Goal: Task Accomplishment & Management: Manage account settings

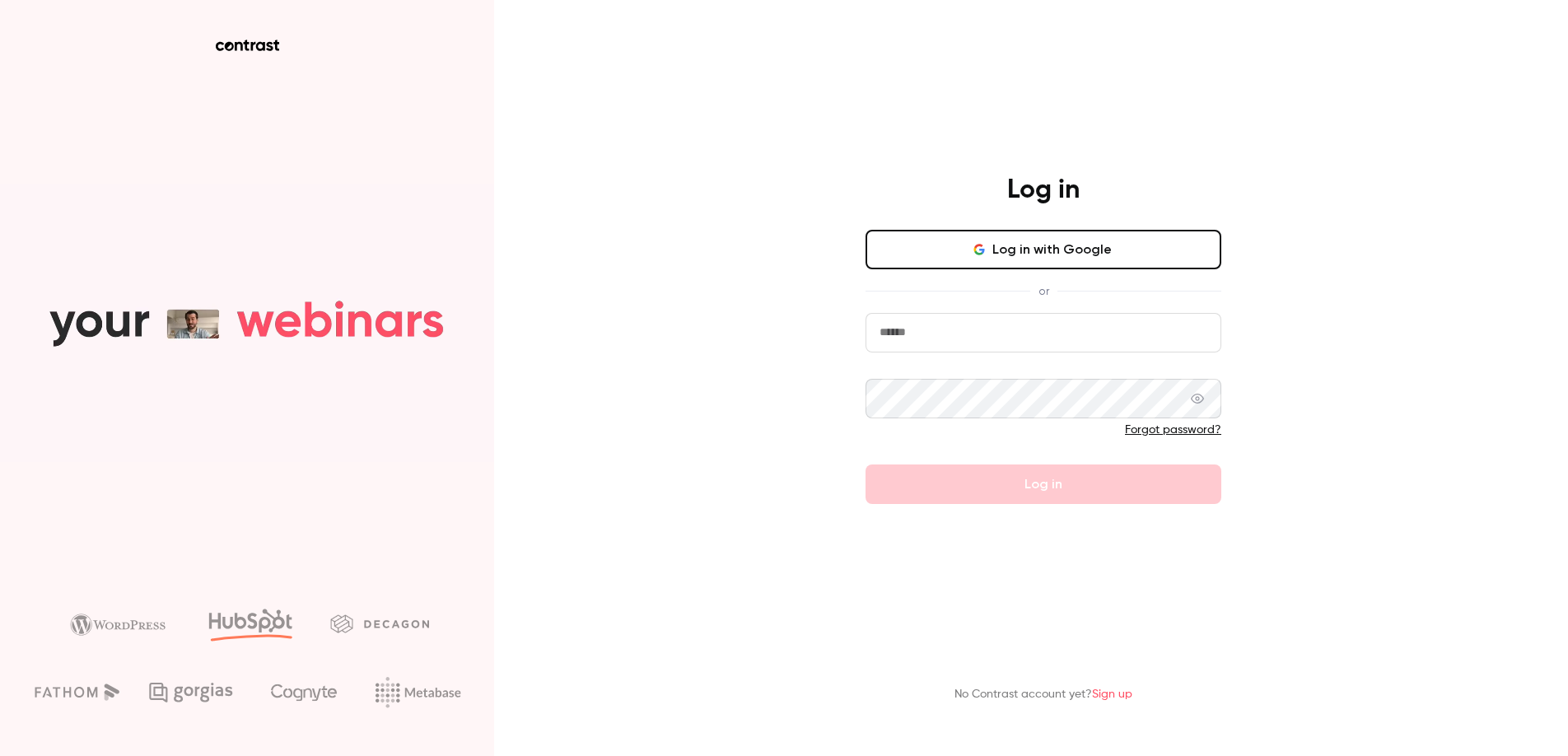
type input "**********"
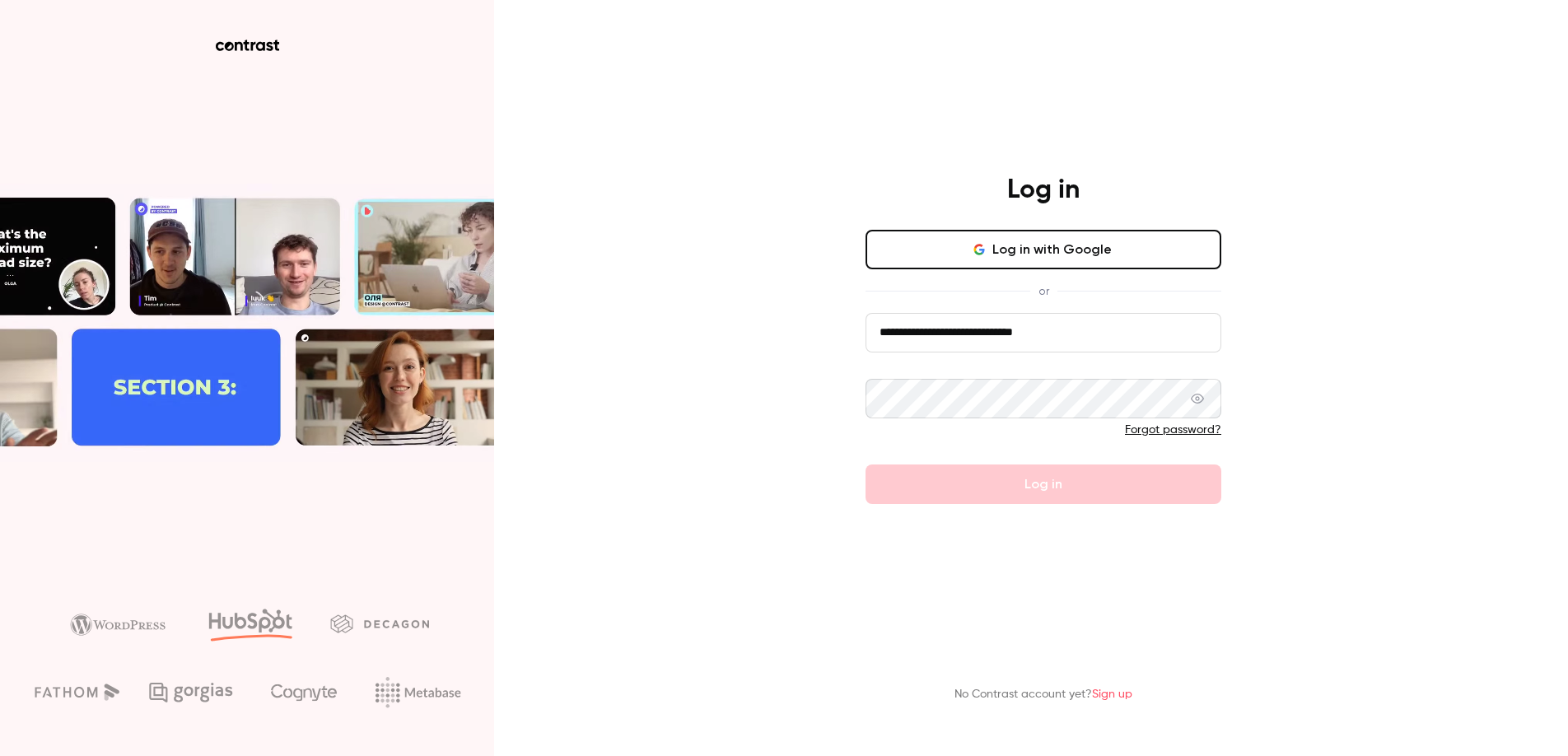
click at [944, 353] on input "**********" at bounding box center [1044, 332] width 356 height 39
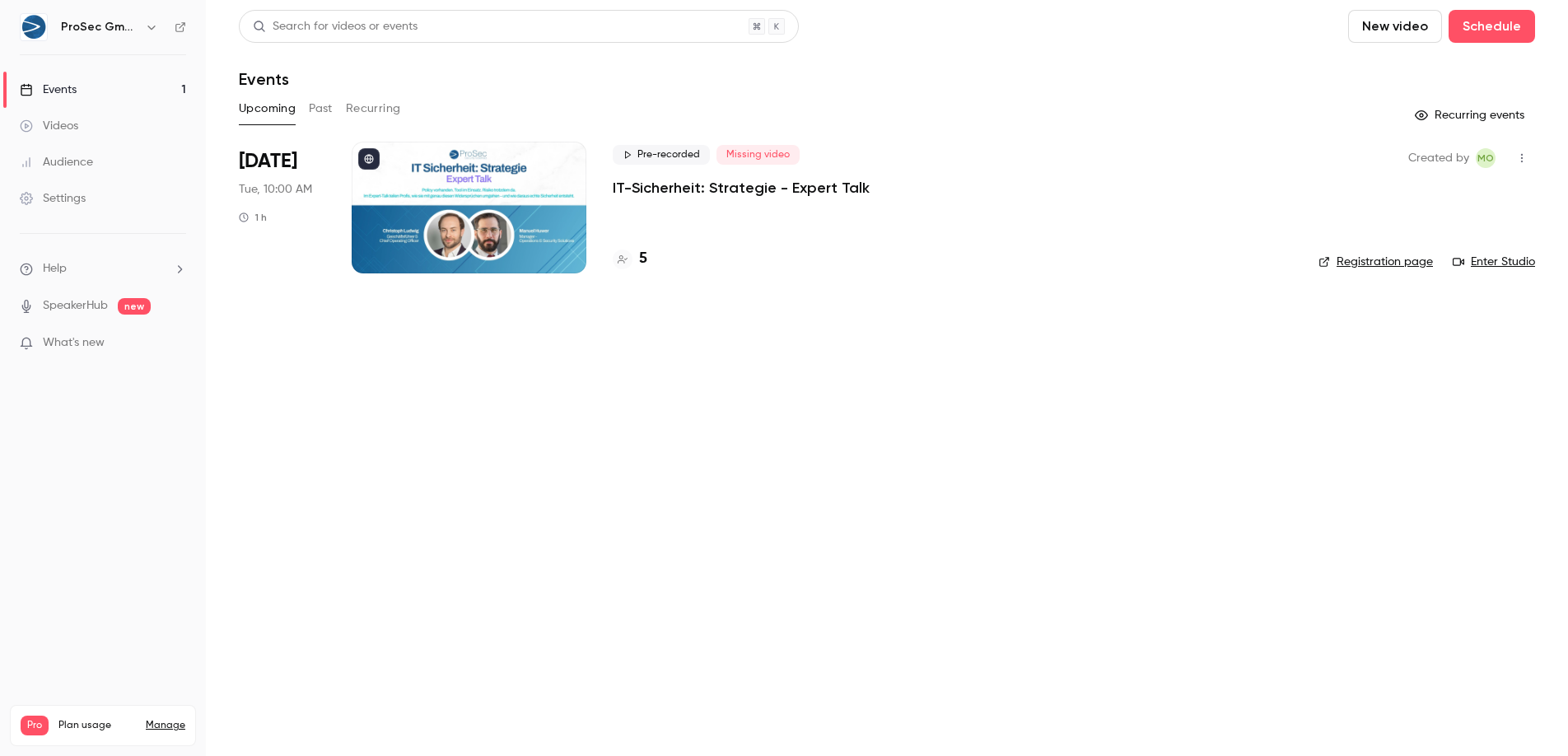
click at [477, 224] on div at bounding box center [469, 207] width 235 height 132
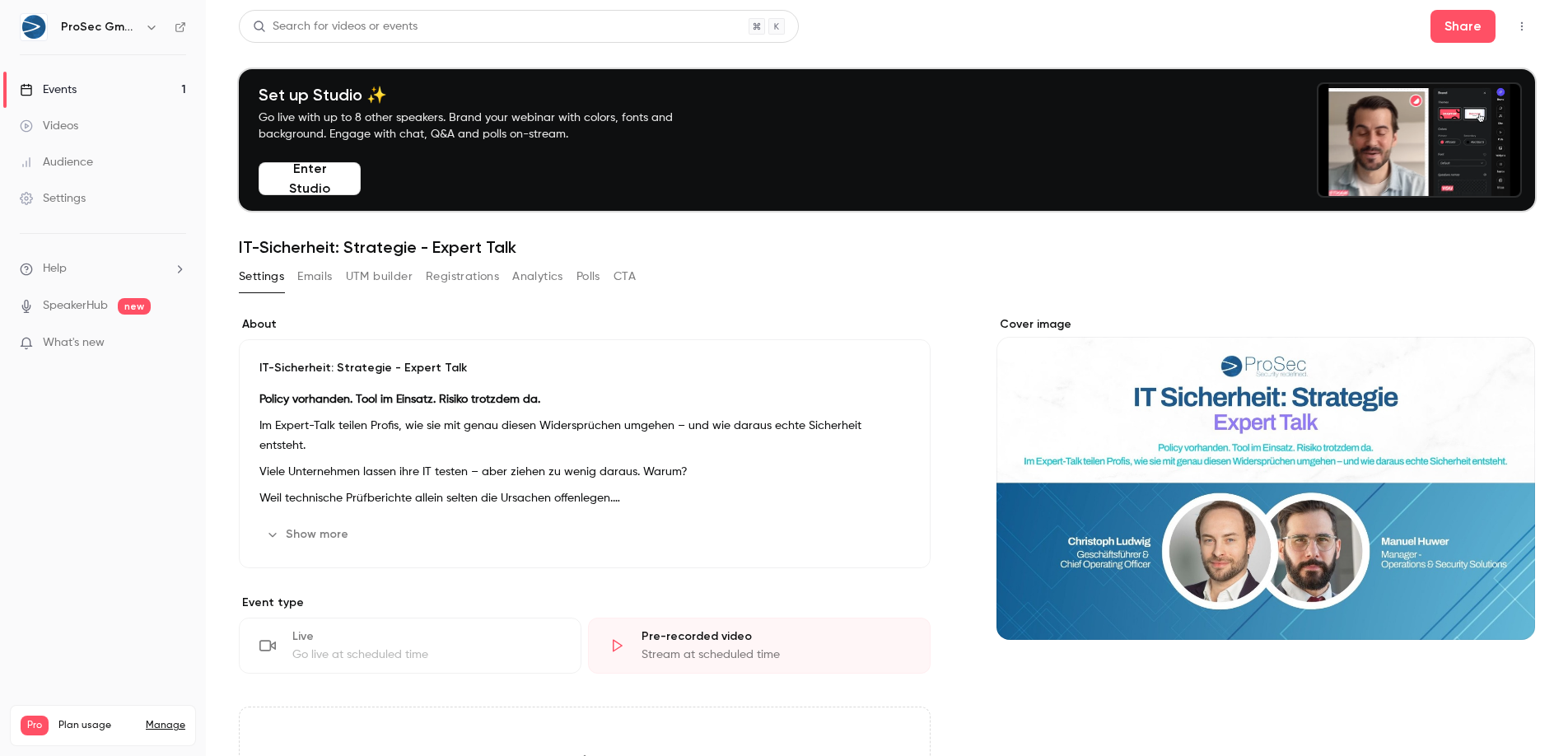
click at [446, 278] on button "Registrations" at bounding box center [462, 276] width 74 height 27
